Goal: Find specific page/section: Find specific page/section

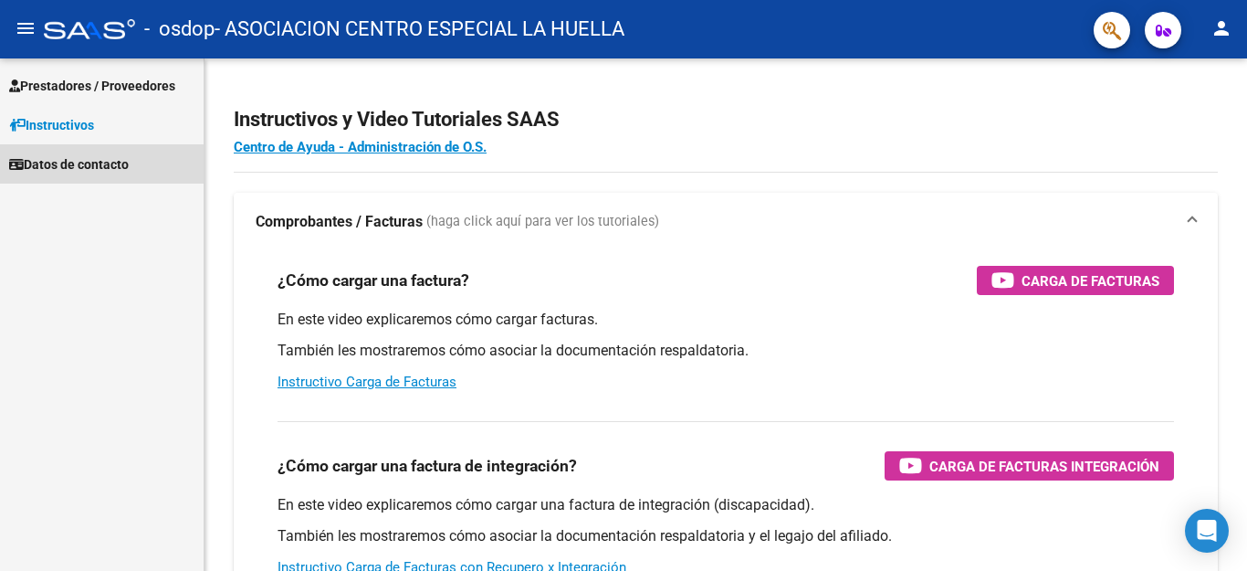
click at [110, 156] on span "Datos de contacto" at bounding box center [69, 164] width 120 height 20
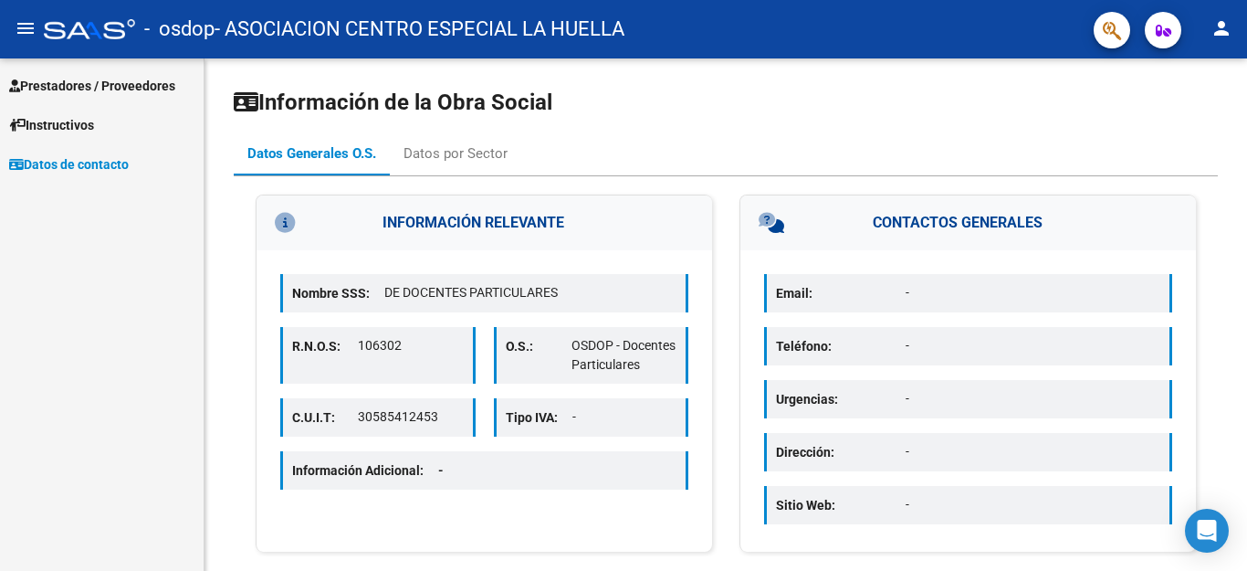
click at [119, 82] on span "Prestadores / Proveedores" at bounding box center [92, 86] width 166 height 20
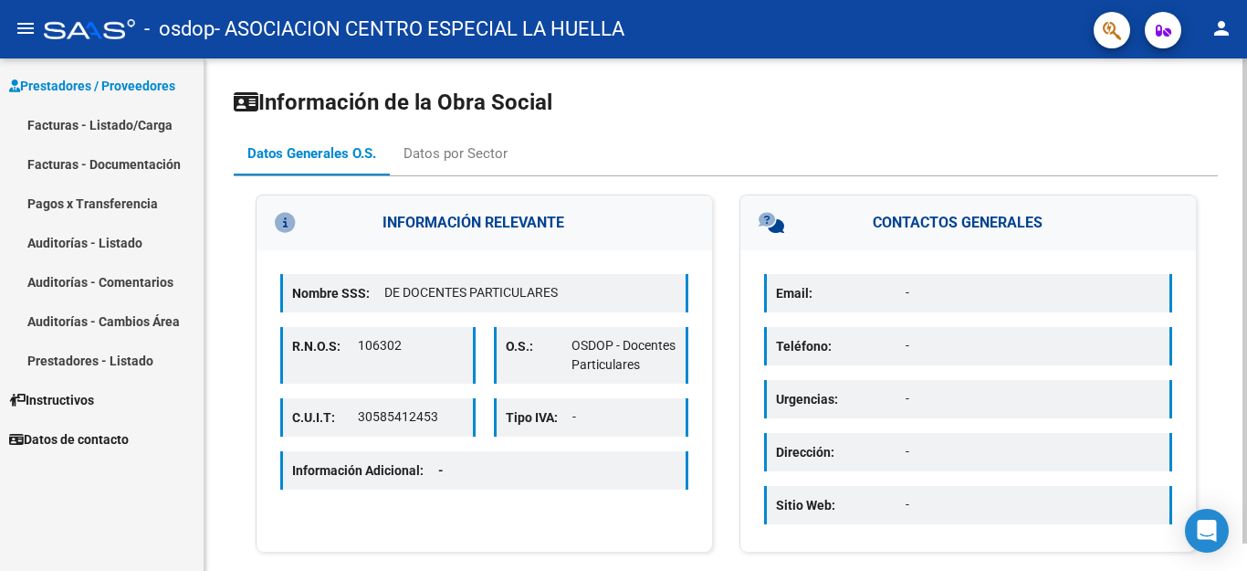
scroll to position [29, 0]
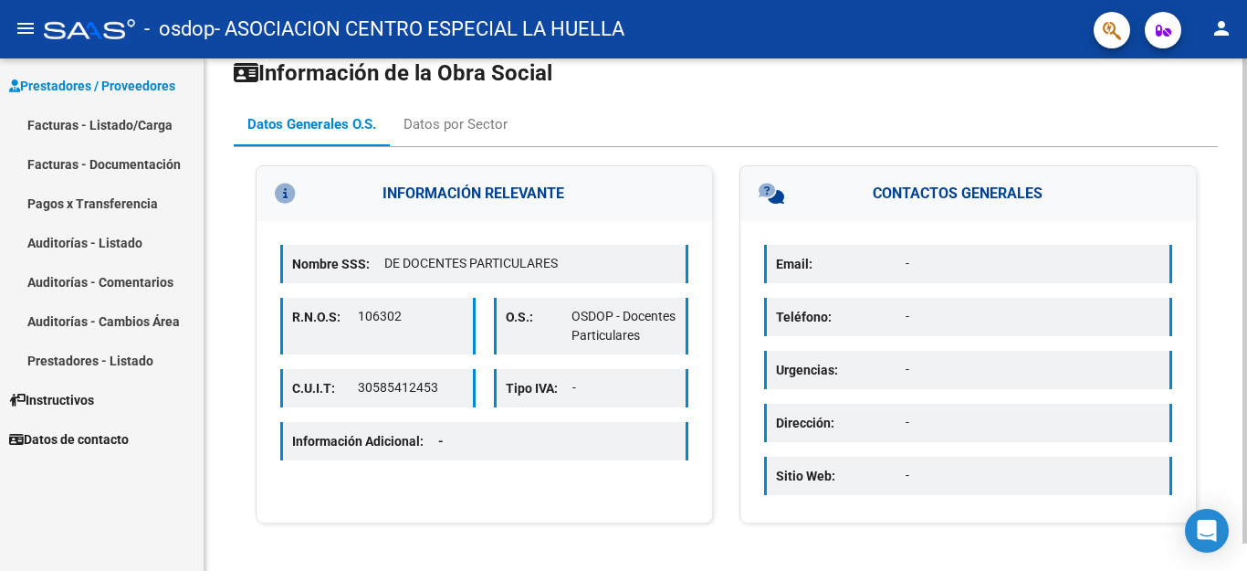
click at [989, 258] on p "-" at bounding box center [1033, 263] width 255 height 19
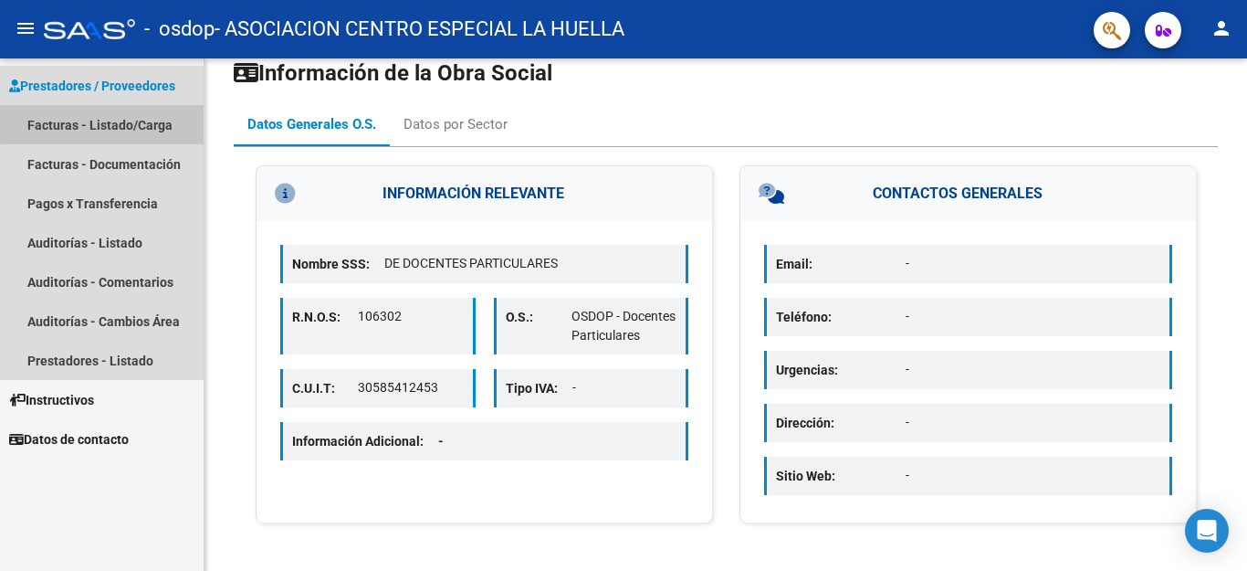
click at [160, 125] on link "Facturas - Listado/Carga" at bounding box center [102, 124] width 204 height 39
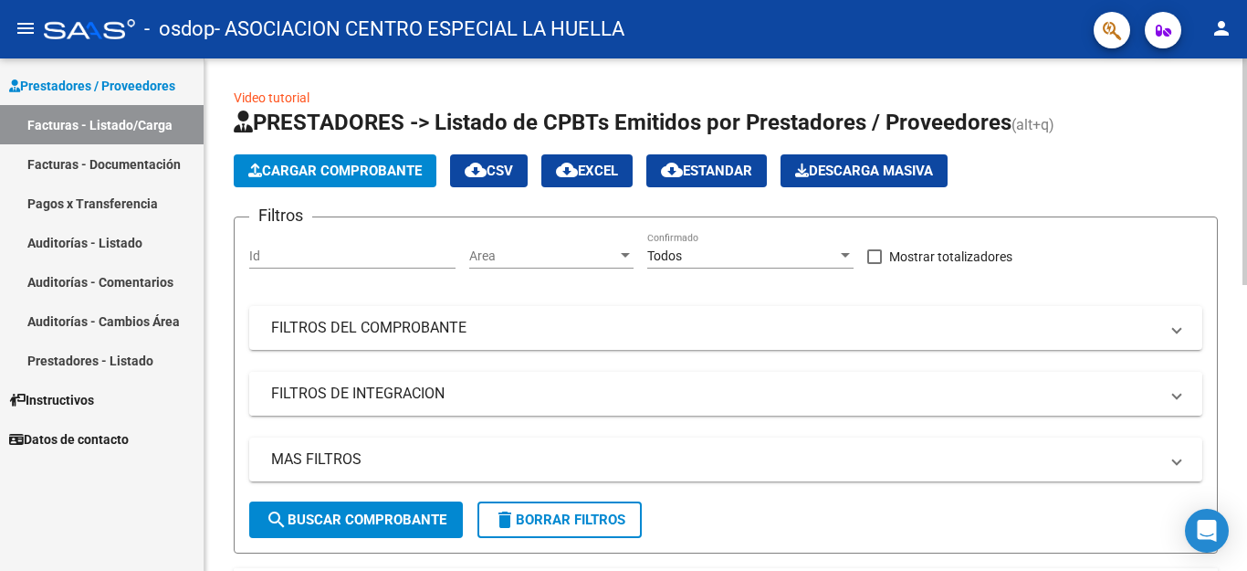
click at [768, 377] on mat-expansion-panel-header "FILTROS DE INTEGRACION" at bounding box center [725, 394] width 953 height 44
